Goal: Task Accomplishment & Management: Manage account settings

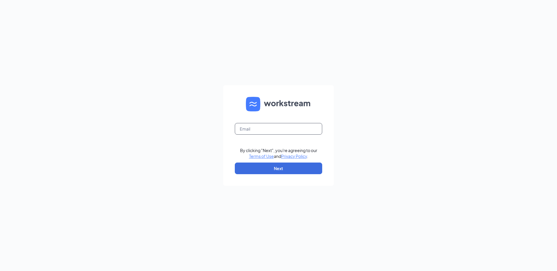
click at [274, 128] on input "text" at bounding box center [278, 129] width 87 height 12
type input "rs036410@tacobell.com"
click at [274, 167] on button "Next" at bounding box center [278, 169] width 87 height 12
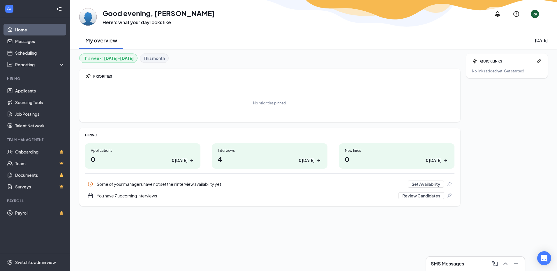
click at [454, 261] on h3 "SMS Messages" at bounding box center [447, 264] width 33 height 6
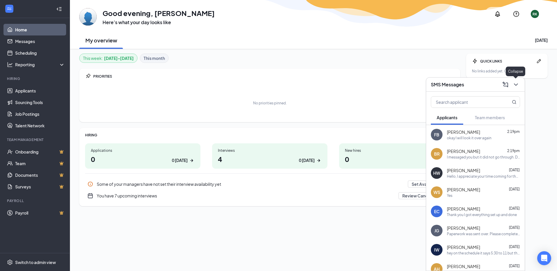
click at [513, 84] on icon "ChevronDown" at bounding box center [515, 84] width 7 height 7
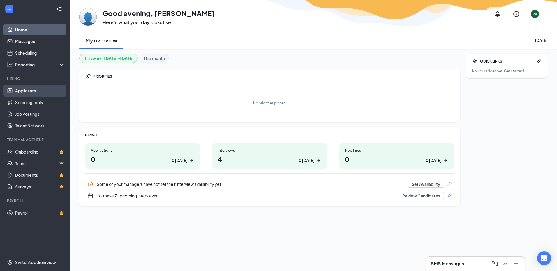
click at [32, 91] on link "Applicants" at bounding box center [40, 91] width 50 height 12
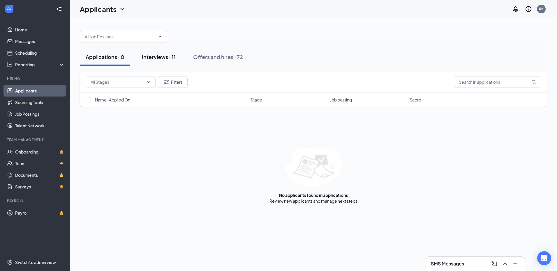
click at [165, 54] on div "Interviews · 11" at bounding box center [159, 56] width 34 height 7
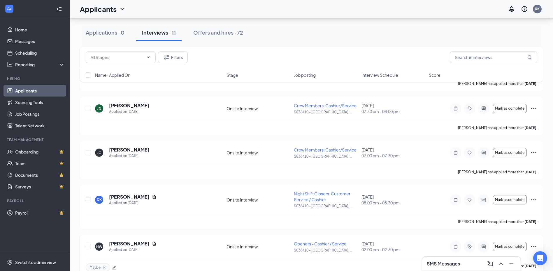
scroll to position [360, 0]
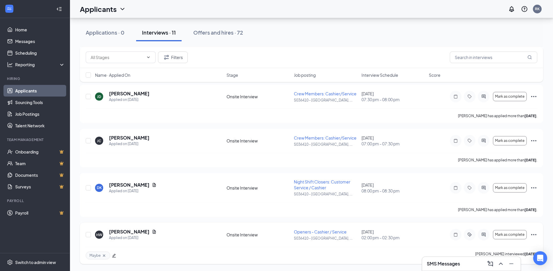
click at [535, 234] on icon "Ellipses" at bounding box center [533, 235] width 7 height 7
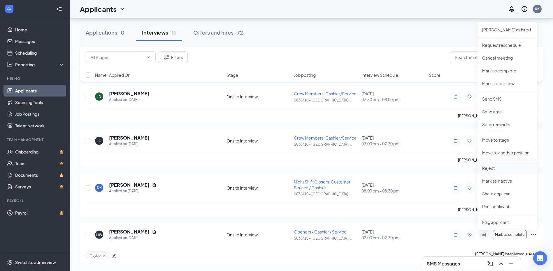
click at [487, 169] on p "Reject" at bounding box center [507, 168] width 50 height 6
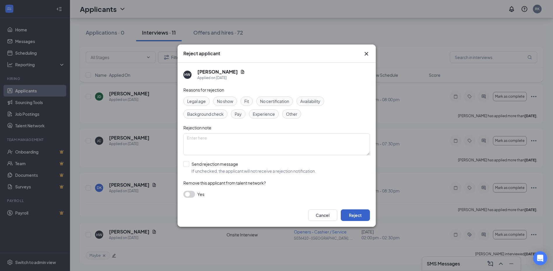
click at [359, 216] on button "Reject" at bounding box center [354, 216] width 29 height 12
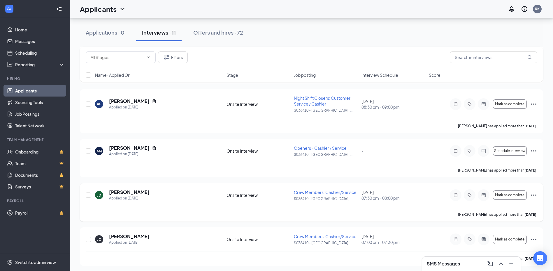
scroll to position [262, 0]
click at [532, 151] on icon "Ellipses" at bounding box center [533, 150] width 7 height 7
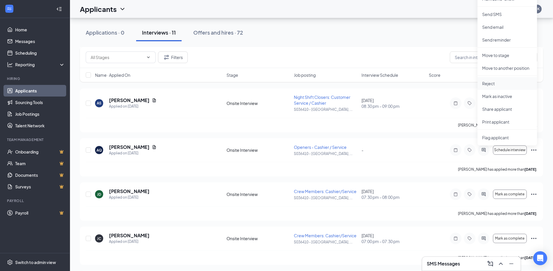
click at [485, 85] on p "Reject" at bounding box center [507, 84] width 50 height 6
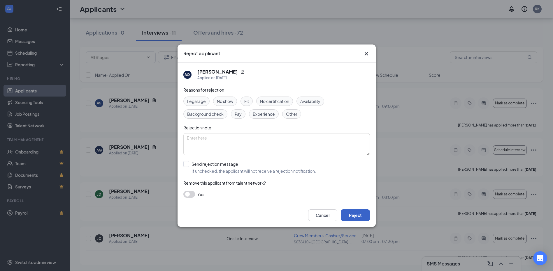
click at [362, 219] on button "Reject" at bounding box center [354, 216] width 29 height 12
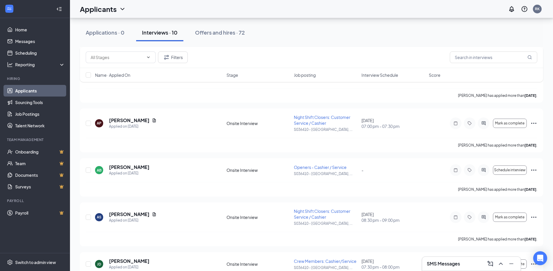
scroll to position [146, 0]
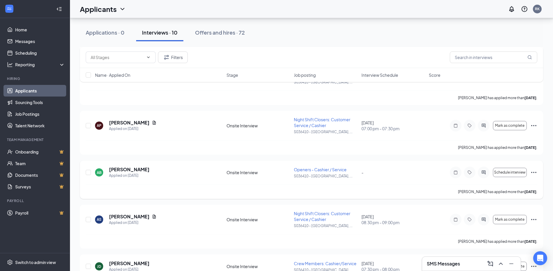
click at [532, 174] on icon "Ellipses" at bounding box center [533, 172] width 7 height 7
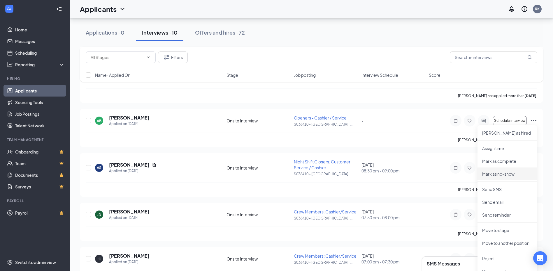
scroll to position [204, 0]
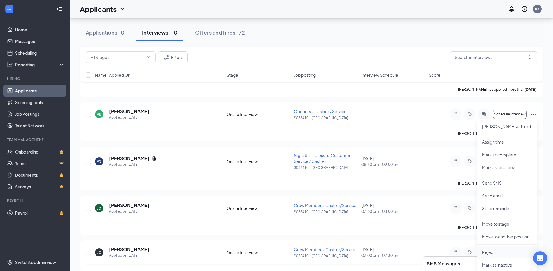
click at [488, 252] on p "Reject" at bounding box center [507, 253] width 50 height 6
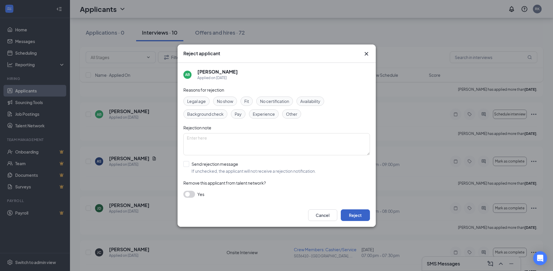
click at [359, 220] on button "Reject" at bounding box center [354, 216] width 29 height 12
